Goal: Navigation & Orientation: Find specific page/section

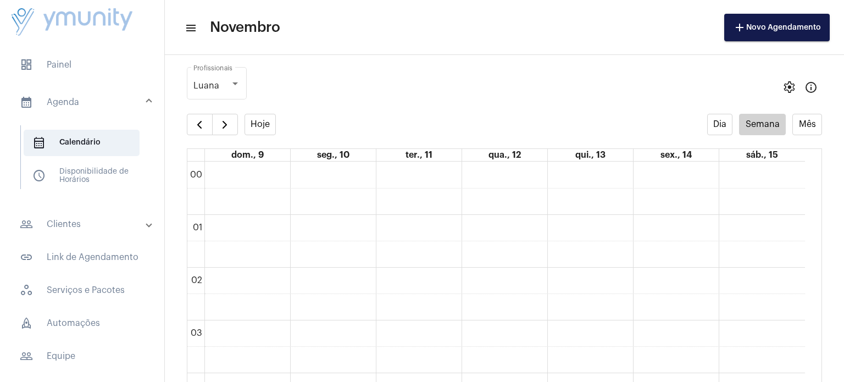
scroll to position [316, 0]
click at [194, 129] on span "button" at bounding box center [199, 124] width 13 height 13
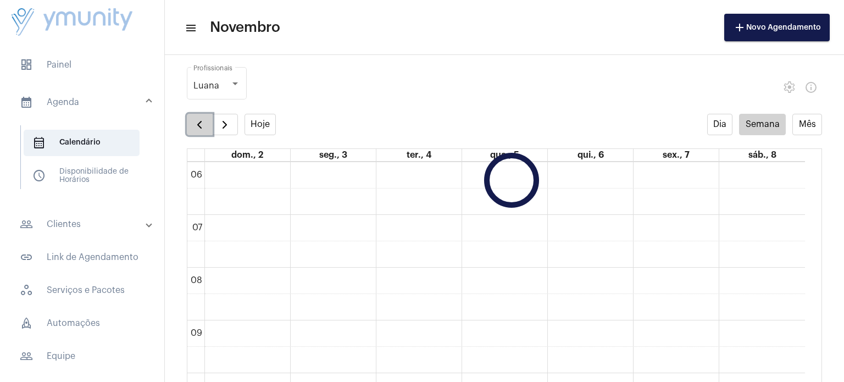
click at [194, 129] on span "button" at bounding box center [199, 124] width 13 height 13
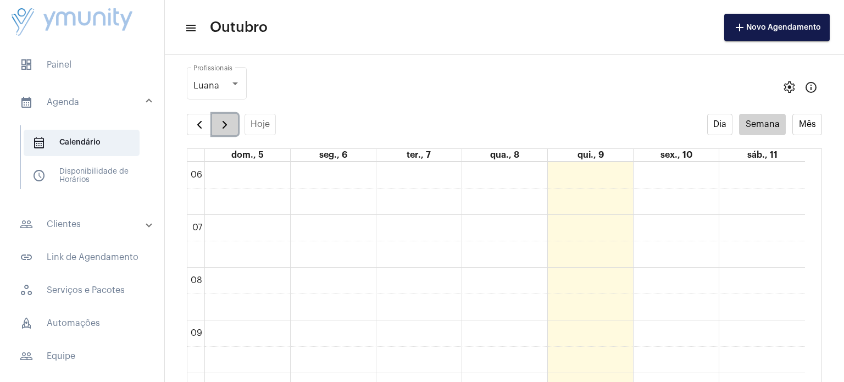
click at [218, 127] on span "button" at bounding box center [224, 124] width 13 height 13
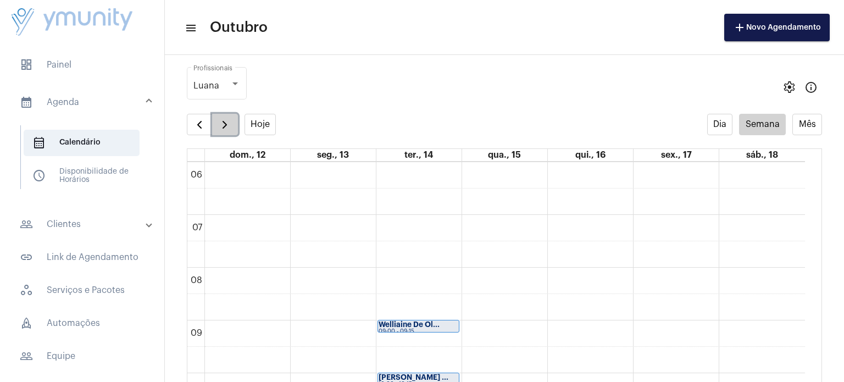
click at [218, 127] on span "button" at bounding box center [224, 124] width 13 height 13
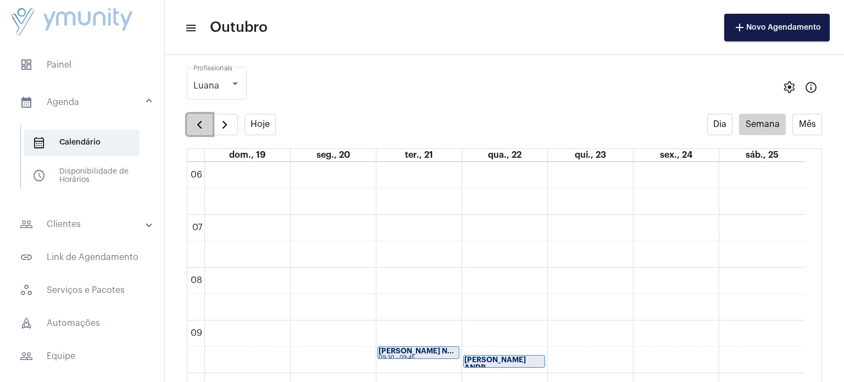
click at [200, 128] on span "button" at bounding box center [199, 124] width 13 height 13
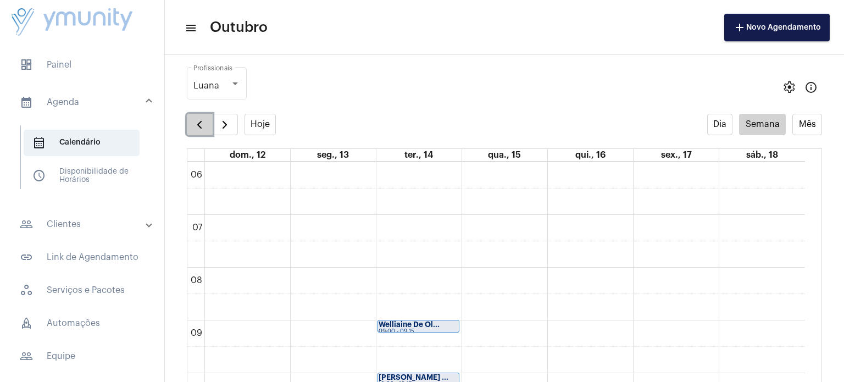
click at [200, 128] on span "button" at bounding box center [199, 124] width 13 height 13
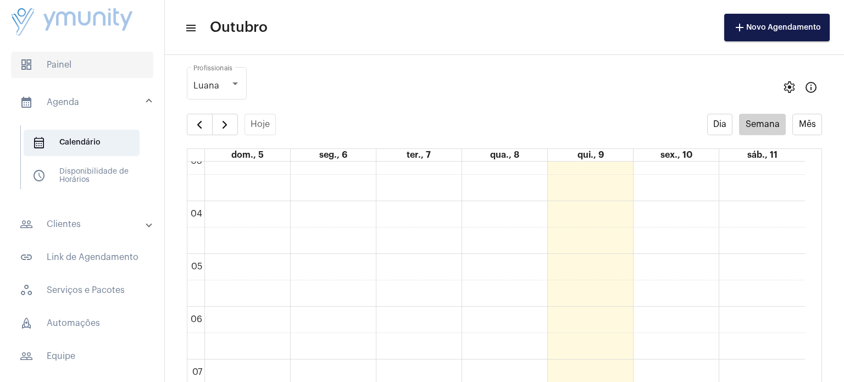
click at [111, 62] on span "dashboard Painel" at bounding box center [82, 65] width 142 height 26
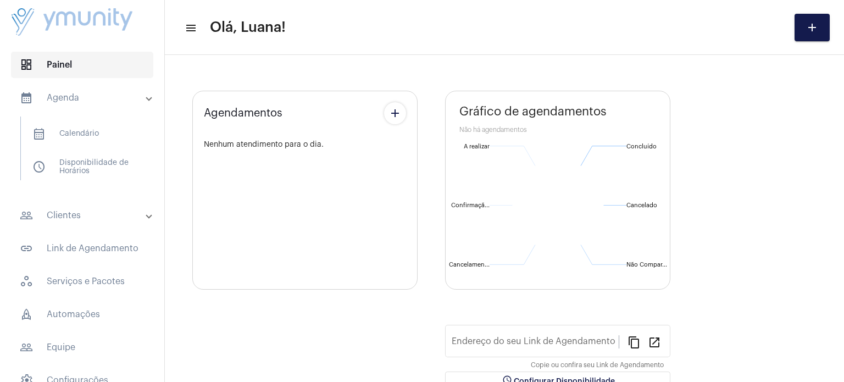
type input "[URL][DOMAIN_NAME]"
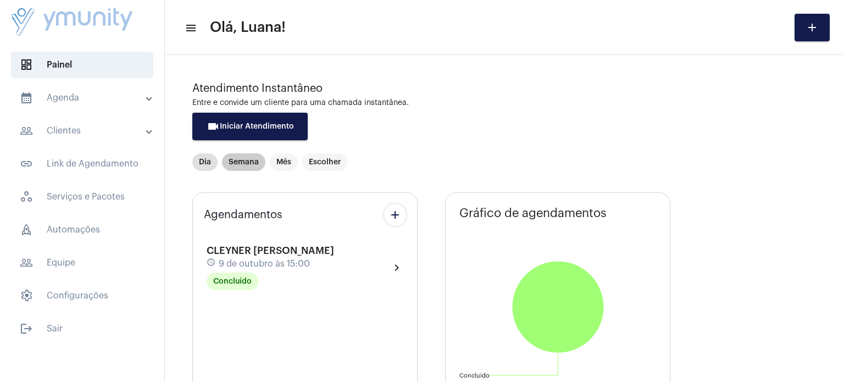
click at [243, 169] on mat-chip "Semana" at bounding box center [243, 162] width 43 height 18
